Goal: Contribute content: Add original content to the website for others to see

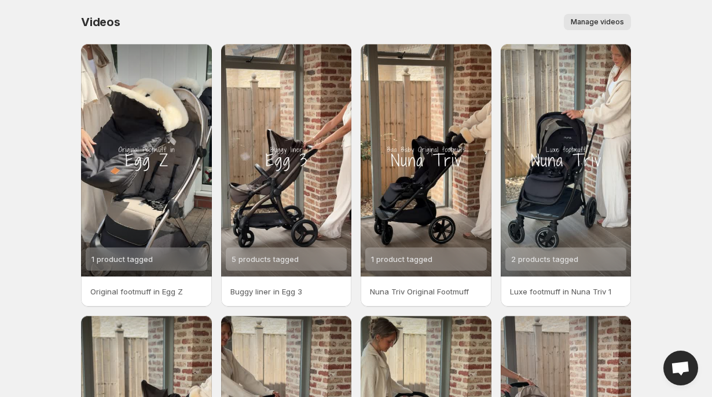
click at [597, 19] on span "Manage videos" at bounding box center [597, 21] width 53 height 9
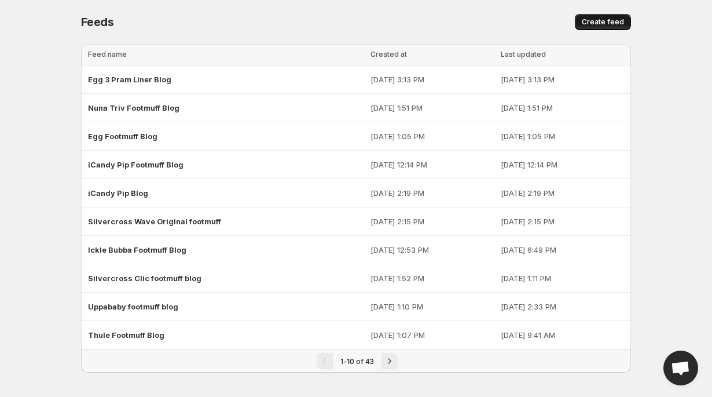
click at [599, 20] on span "Create feed" at bounding box center [603, 21] width 42 height 9
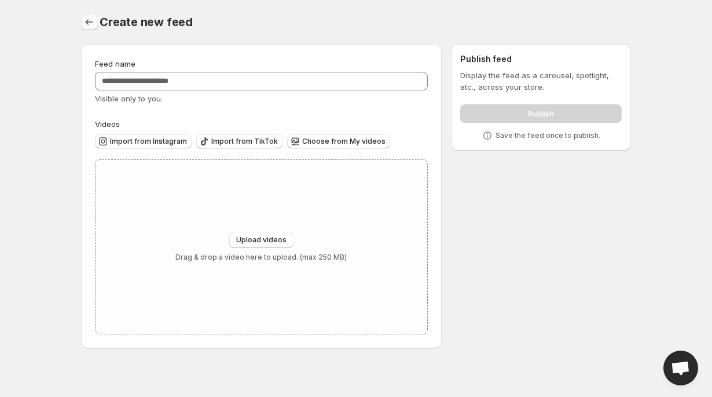
click at [86, 21] on icon "Settings" at bounding box center [90, 22] width 8 height 6
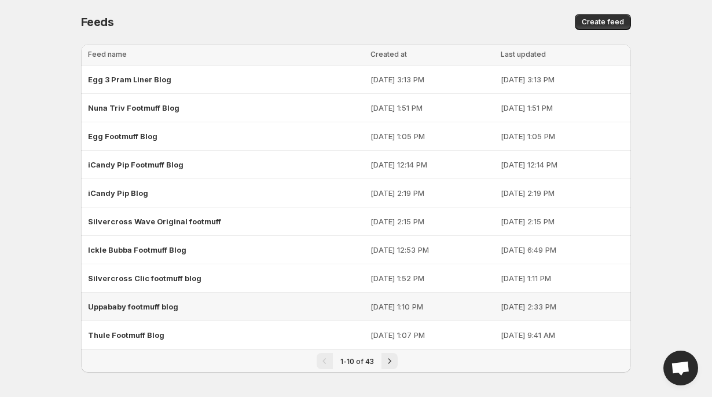
click at [116, 310] on span "Uppababy footmuff blog" at bounding box center [133, 306] width 90 height 9
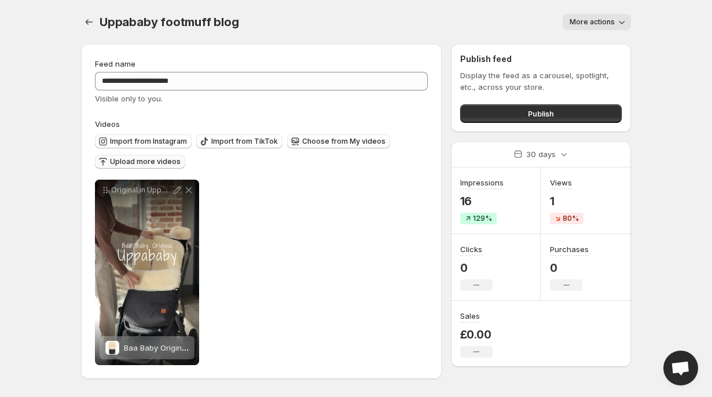
click at [120, 163] on span "Upload more videos" at bounding box center [145, 161] width 71 height 9
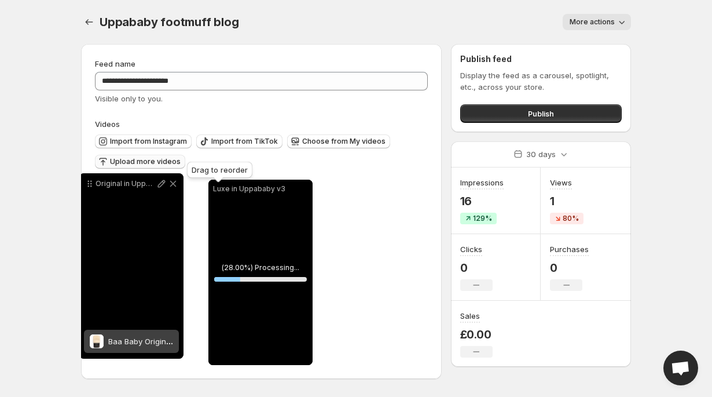
drag, startPoint x: 219, startPoint y: 192, endPoint x: 91, endPoint y: 185, distance: 128.1
click at [91, 185] on icon at bounding box center [90, 184] width 12 height 12
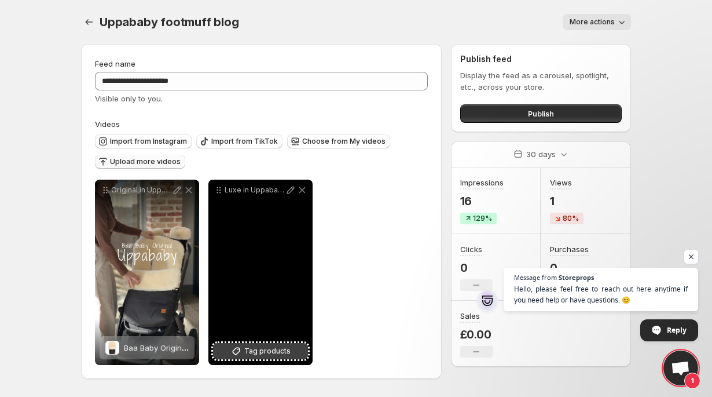
click at [226, 353] on button "Tag products" at bounding box center [260, 351] width 95 height 16
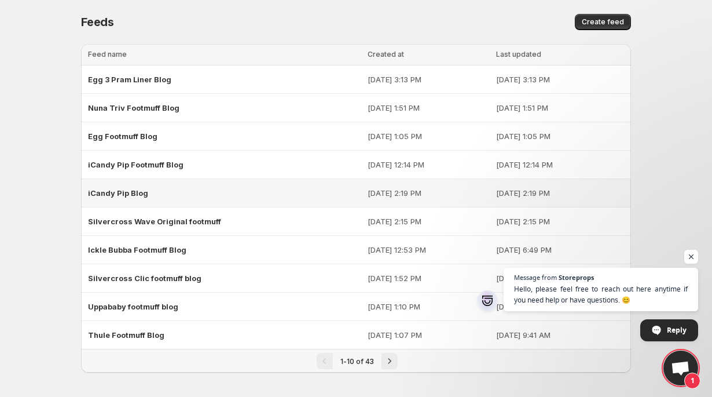
scroll to position [3, 0]
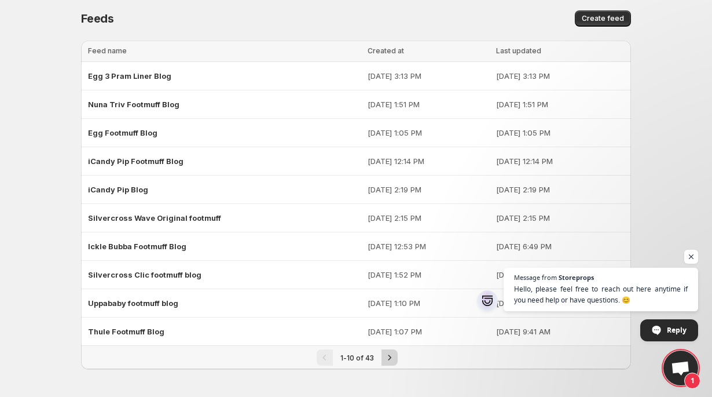
click at [388, 361] on icon "Next" at bounding box center [390, 357] width 12 height 12
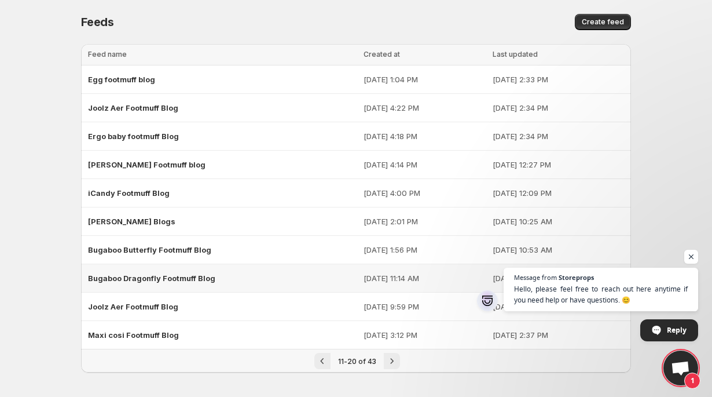
scroll to position [3, 0]
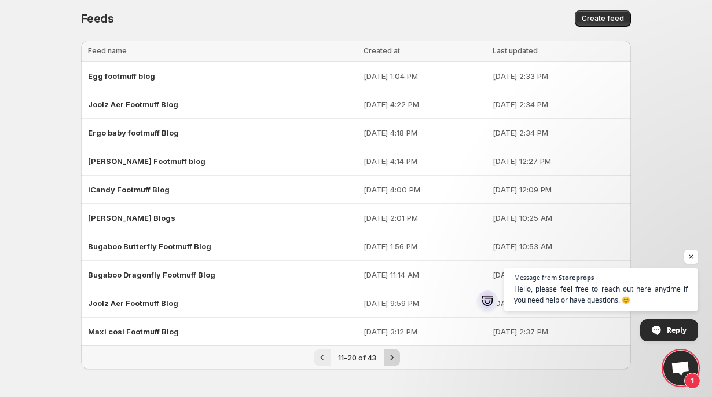
click at [394, 357] on icon "Next" at bounding box center [392, 357] width 12 height 12
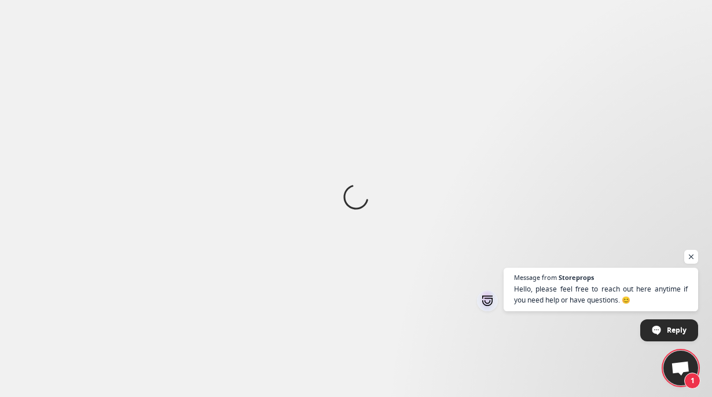
scroll to position [0, 0]
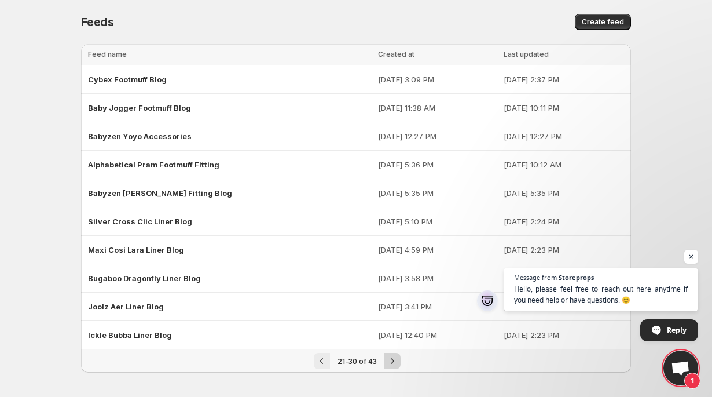
click at [394, 357] on icon "Next" at bounding box center [393, 361] width 12 height 12
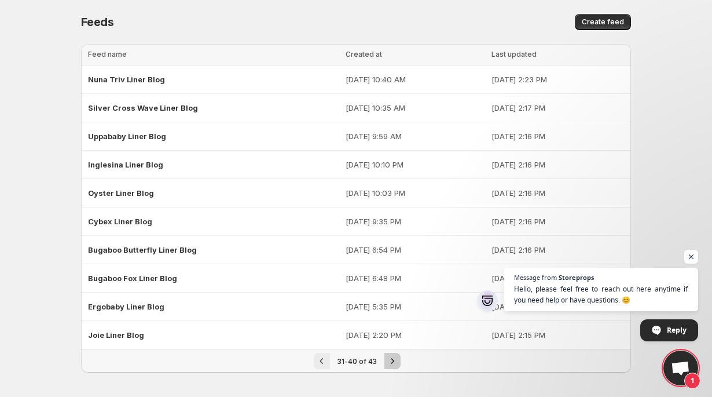
click at [395, 357] on icon "Next" at bounding box center [393, 361] width 12 height 12
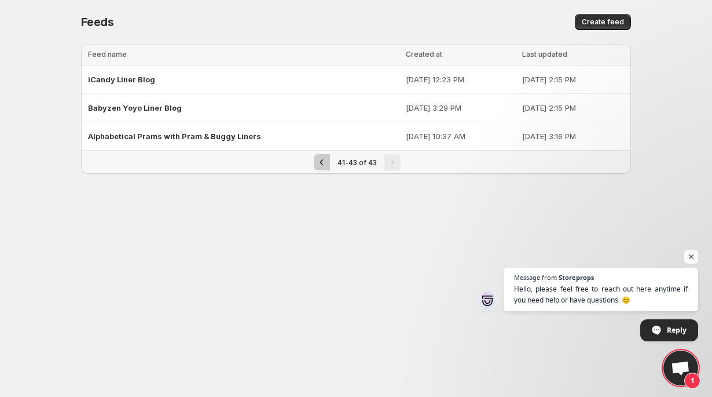
click at [323, 163] on icon "Previous" at bounding box center [322, 162] width 12 height 12
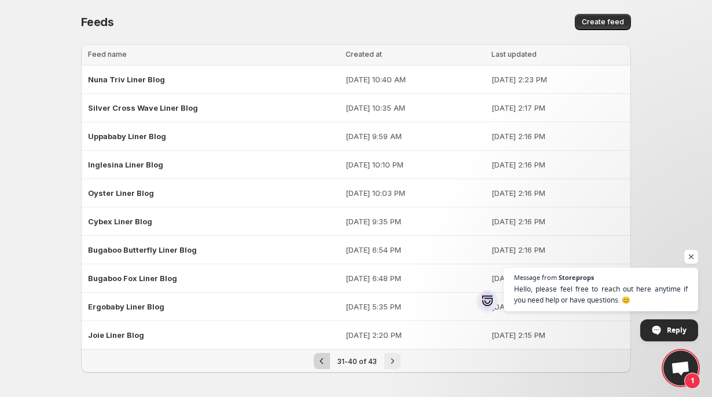
click at [321, 357] on icon "Previous" at bounding box center [322, 361] width 12 height 12
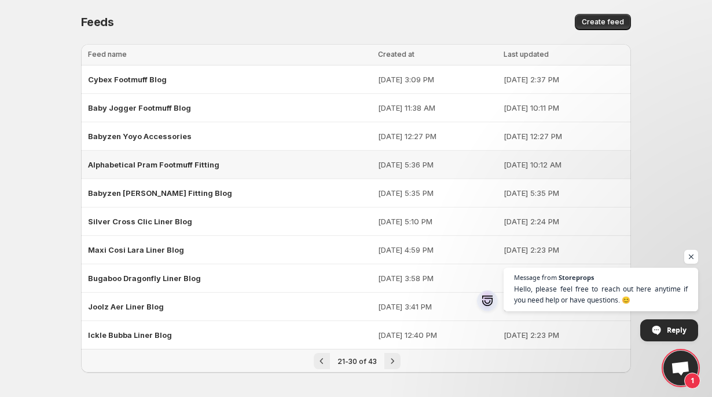
click at [201, 166] on span "Alphabetical Pram Footmuff Fitting" at bounding box center [153, 164] width 131 height 9
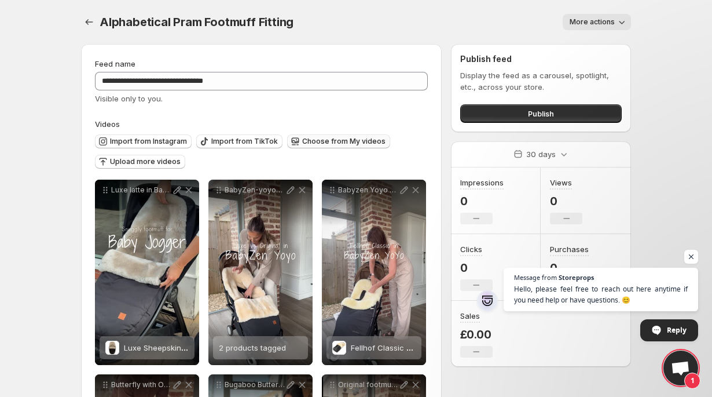
click at [321, 144] on span "Choose from My videos" at bounding box center [343, 141] width 83 height 9
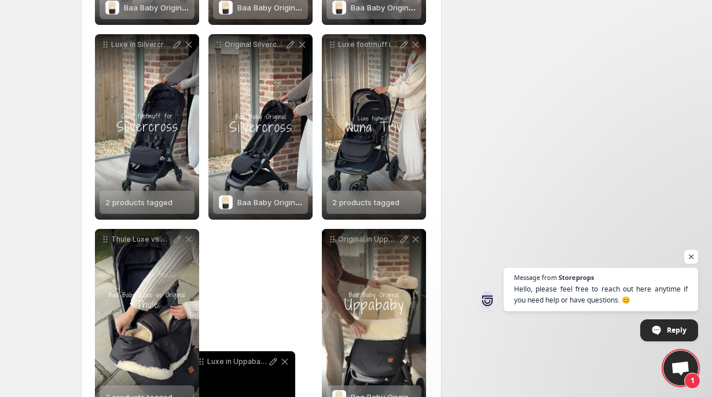
scroll to position [1747, 0]
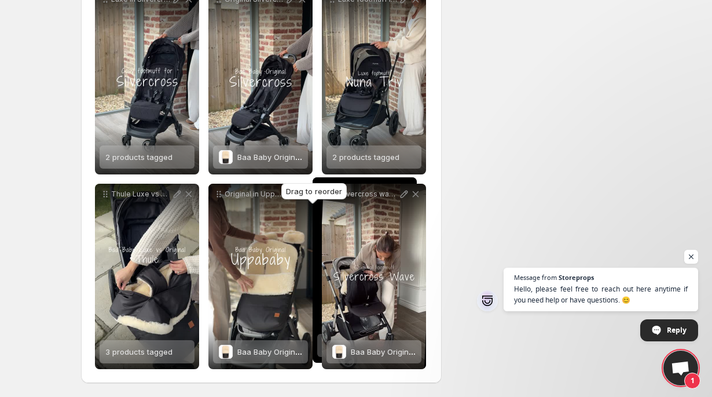
drag, startPoint x: 105, startPoint y: 191, endPoint x: 323, endPoint y: 189, distance: 217.7
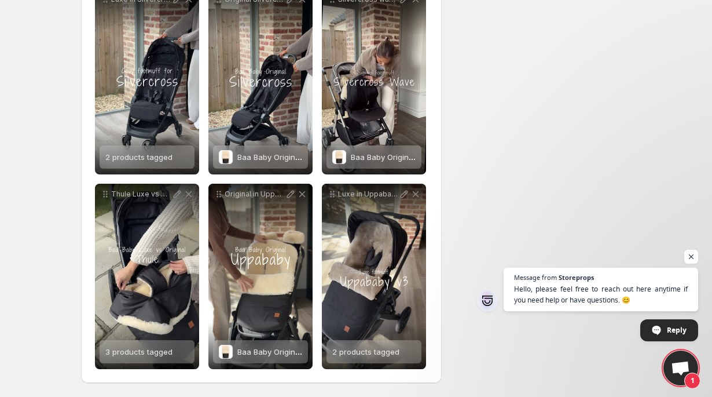
scroll to position [0, 0]
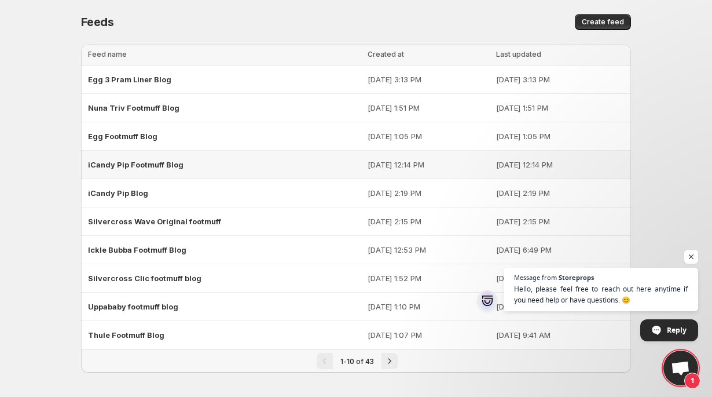
scroll to position [3, 0]
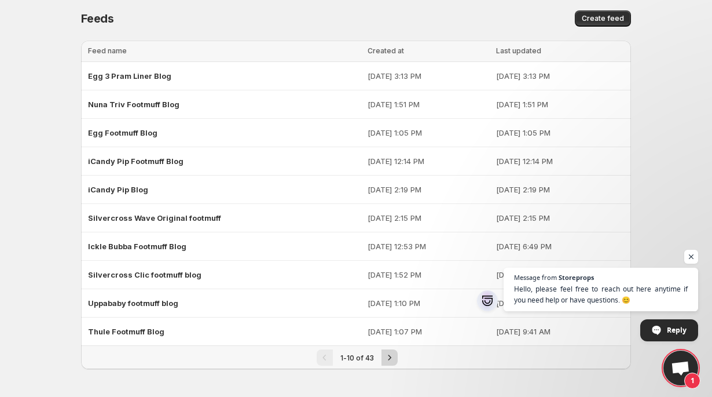
click at [389, 353] on icon "Next" at bounding box center [390, 357] width 12 height 12
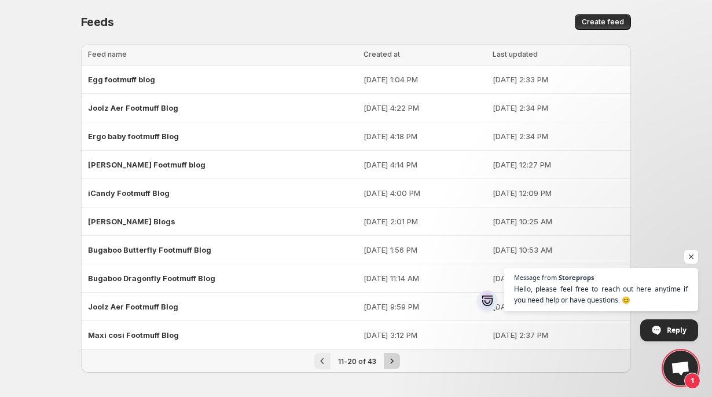
click at [391, 361] on icon "Next" at bounding box center [392, 361] width 12 height 12
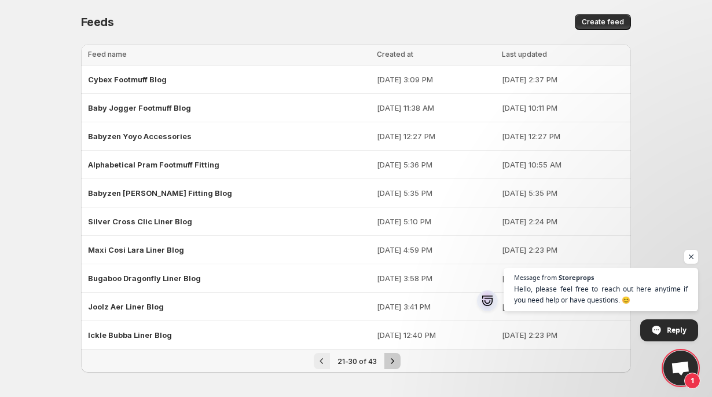
click at [391, 361] on icon "Next" at bounding box center [393, 361] width 12 height 12
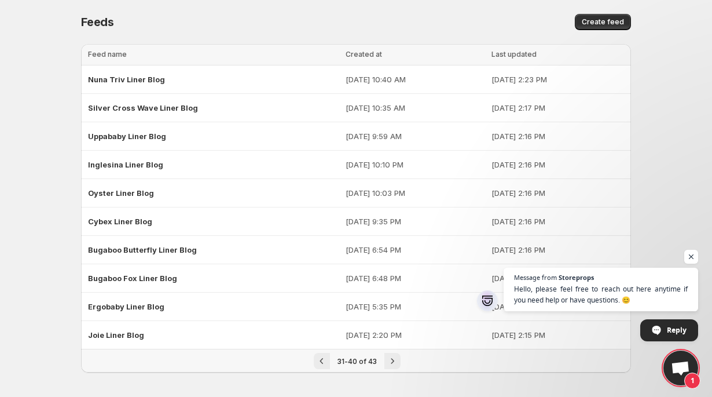
click at [391, 361] on icon "Next" at bounding box center [393, 361] width 12 height 12
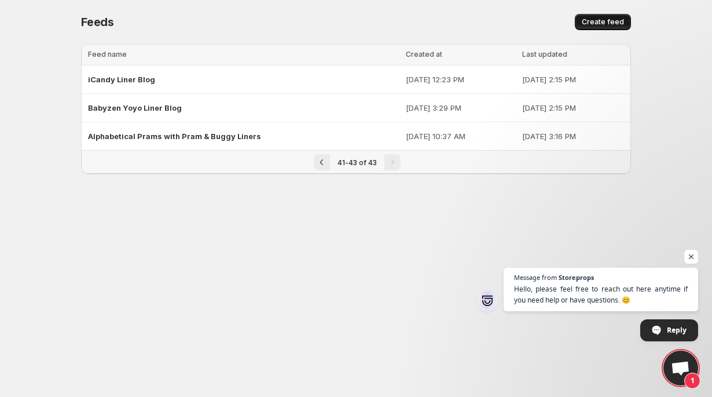
click at [598, 21] on span "Create feed" at bounding box center [603, 21] width 42 height 9
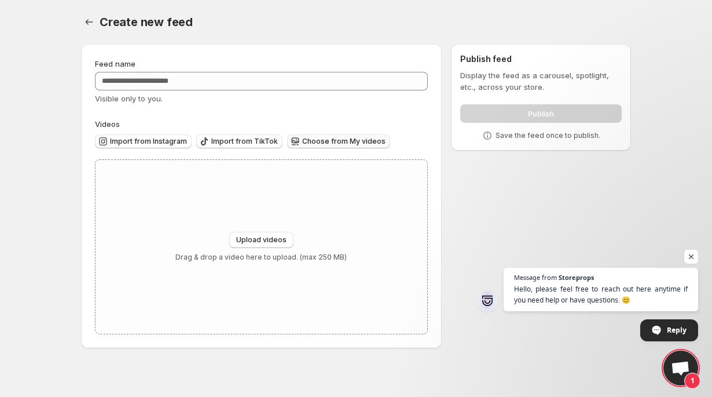
click at [309, 145] on span "Choose from My videos" at bounding box center [343, 141] width 83 height 9
click at [266, 238] on span "Upload videos" at bounding box center [261, 239] width 50 height 9
type input "**********"
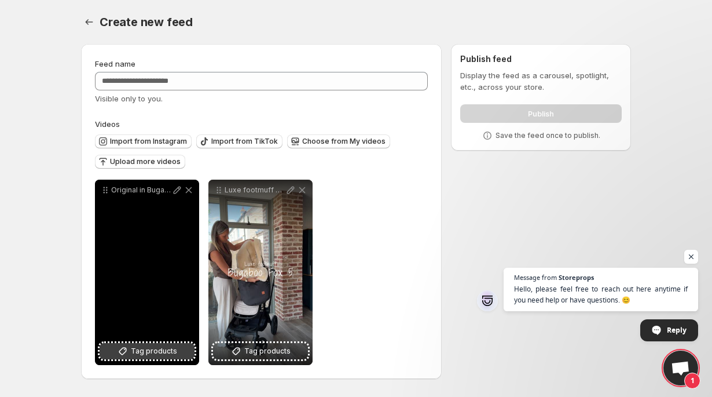
click at [134, 347] on span "Tag products" at bounding box center [154, 351] width 46 height 12
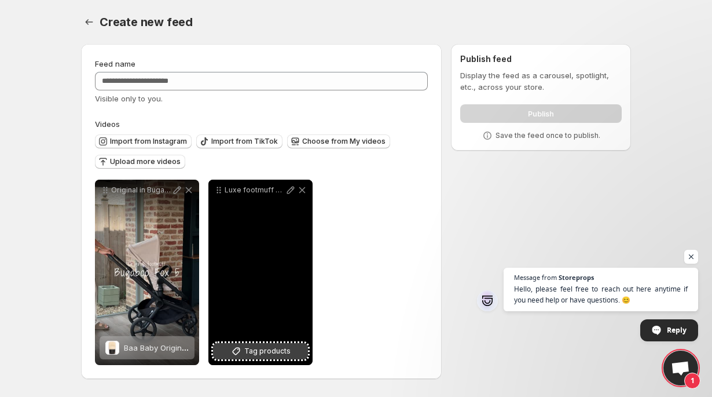
click at [292, 354] on button "Tag products" at bounding box center [260, 351] width 95 height 16
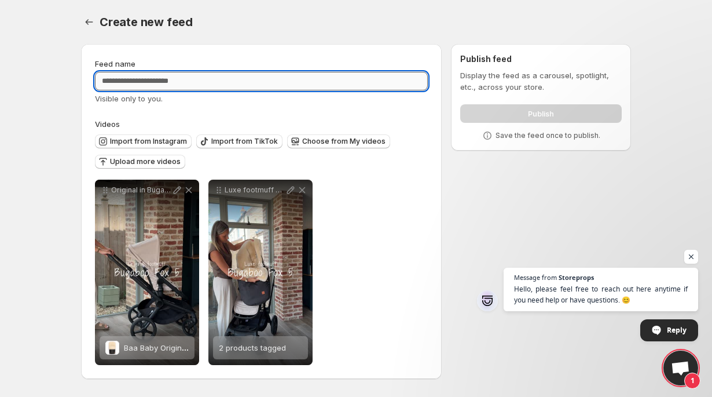
click at [243, 76] on input "Feed name" at bounding box center [261, 81] width 333 height 19
type input "**********"
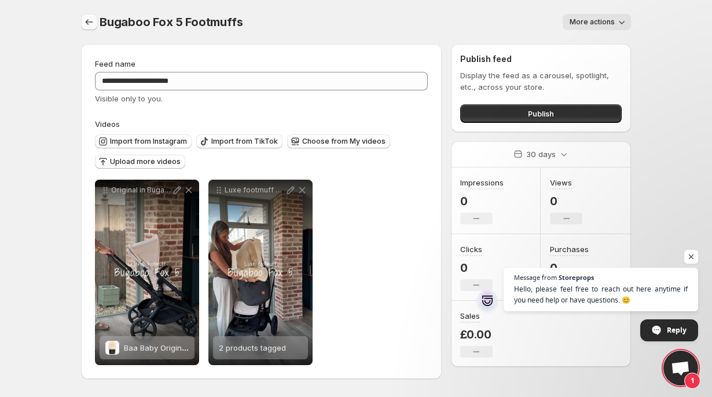
click at [86, 23] on icon "Settings" at bounding box center [90, 22] width 8 height 6
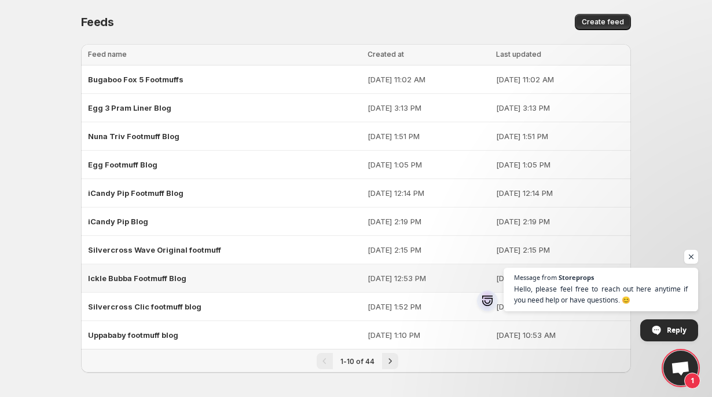
scroll to position [3, 0]
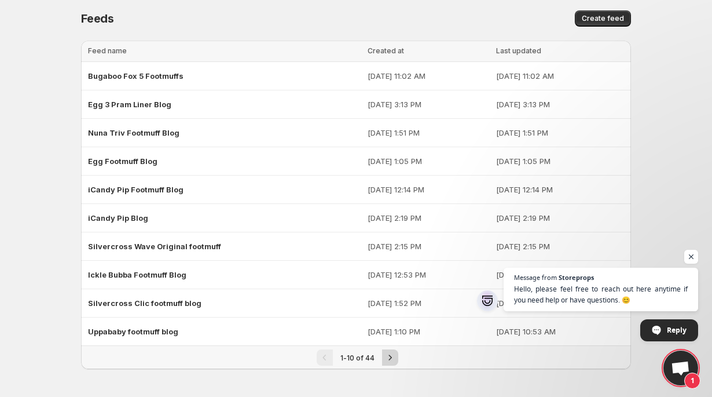
click at [387, 357] on icon "Next" at bounding box center [390, 357] width 12 height 12
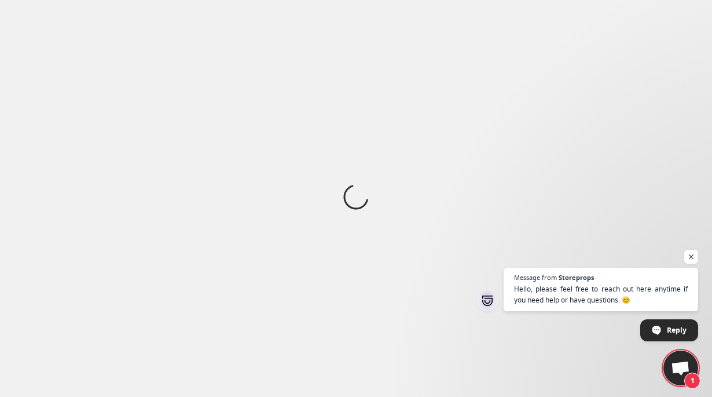
scroll to position [0, 0]
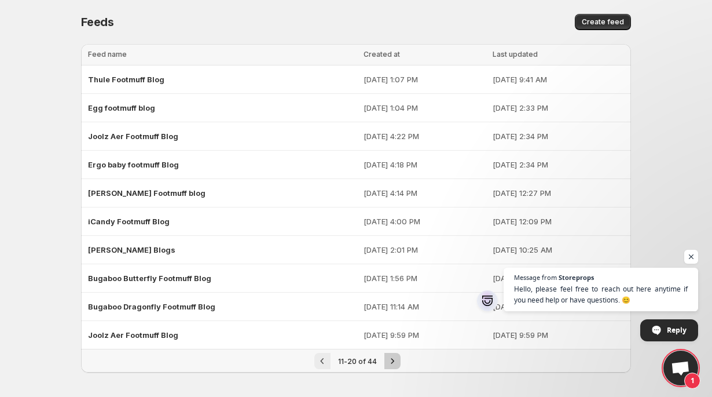
click at [387, 357] on icon "Next" at bounding box center [393, 361] width 12 height 12
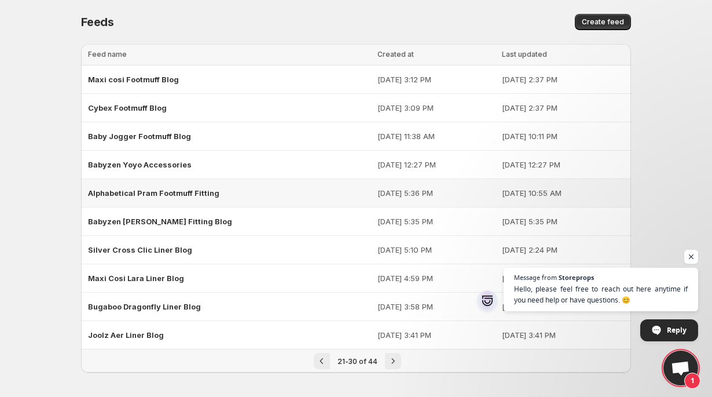
click at [192, 194] on span "Alphabetical Pram Footmuff Fitting" at bounding box center [153, 192] width 131 height 9
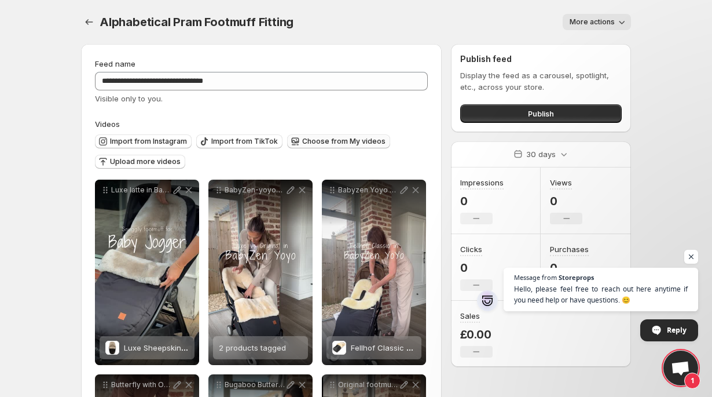
click at [305, 142] on span "Choose from My videos" at bounding box center [343, 141] width 83 height 9
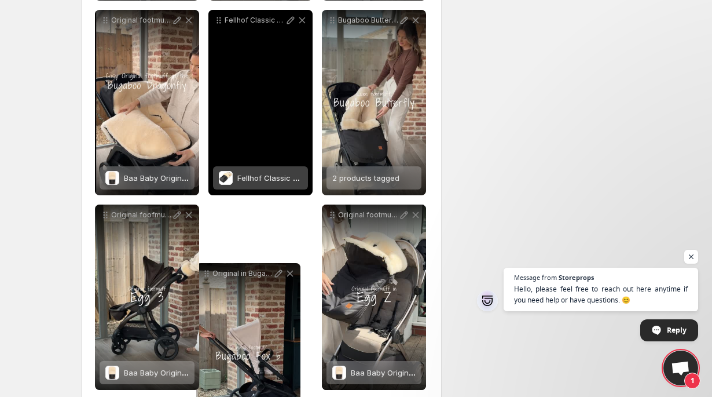
scroll to position [562, 0]
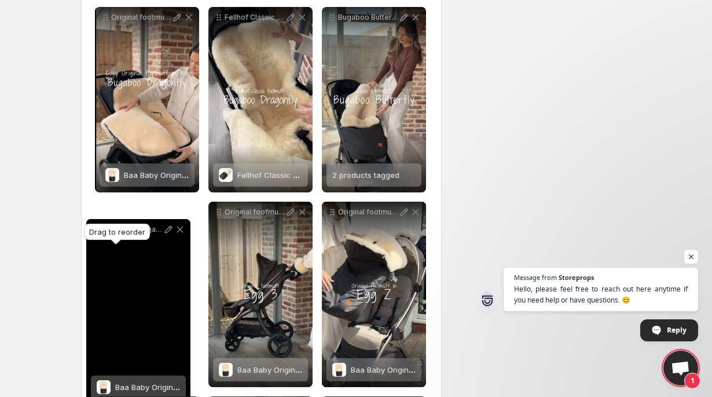
drag, startPoint x: 107, startPoint y: 72, endPoint x: 98, endPoint y: 232, distance: 159.5
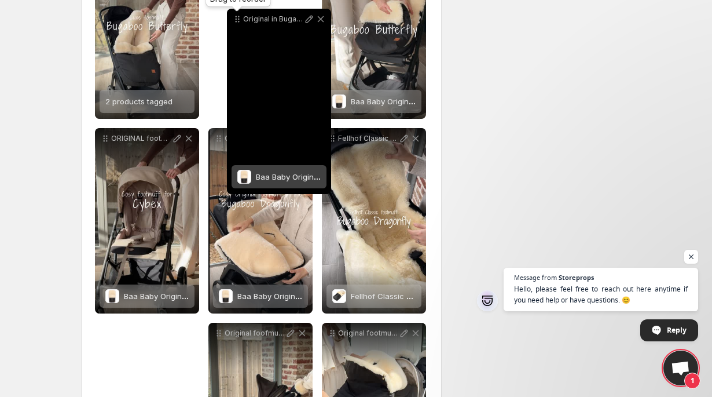
drag, startPoint x: 104, startPoint y: 213, endPoint x: 236, endPoint y: 35, distance: 221.0
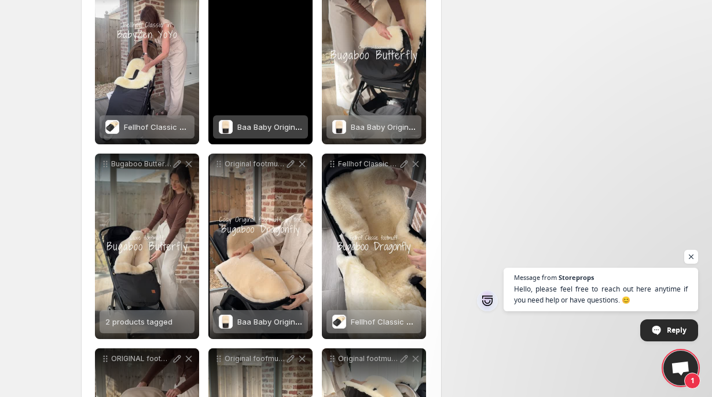
click at [236, 35] on div "Original in Bugaboo Fox 5" at bounding box center [260, 51] width 104 height 185
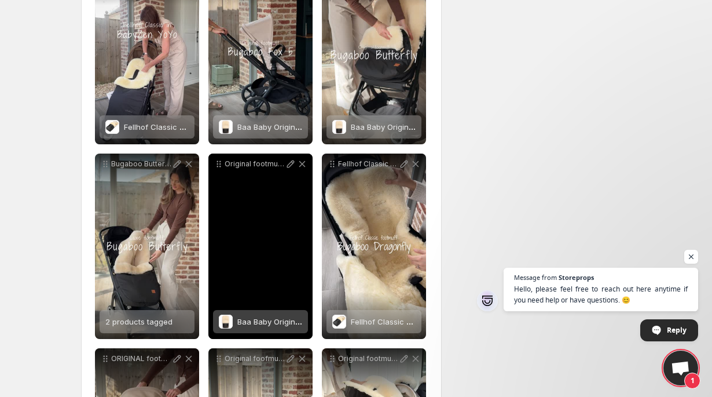
scroll to position [340, 0]
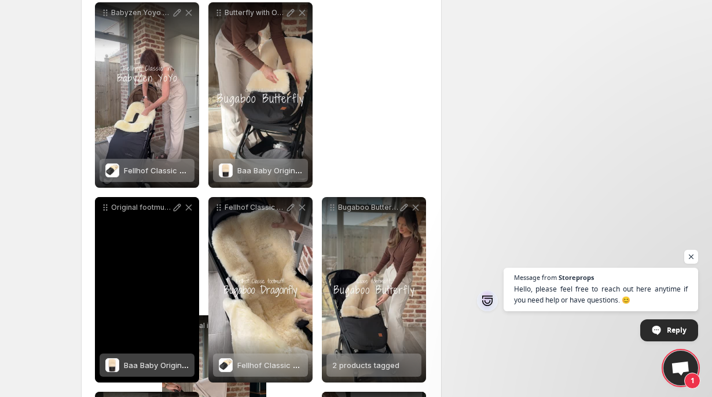
drag, startPoint x: 221, startPoint y: 43, endPoint x: 174, endPoint y: 323, distance: 282.9
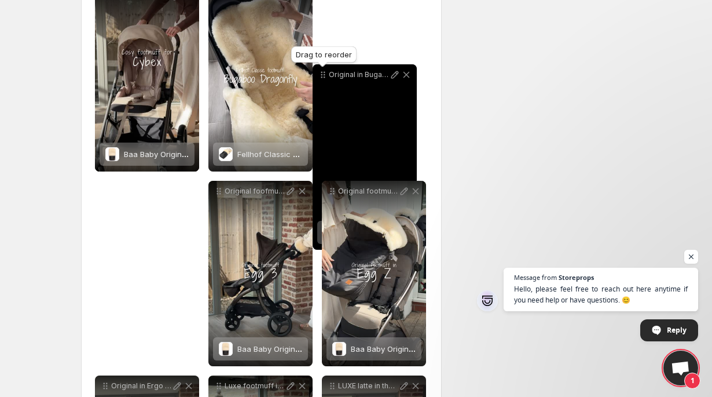
scroll to position [564, 0]
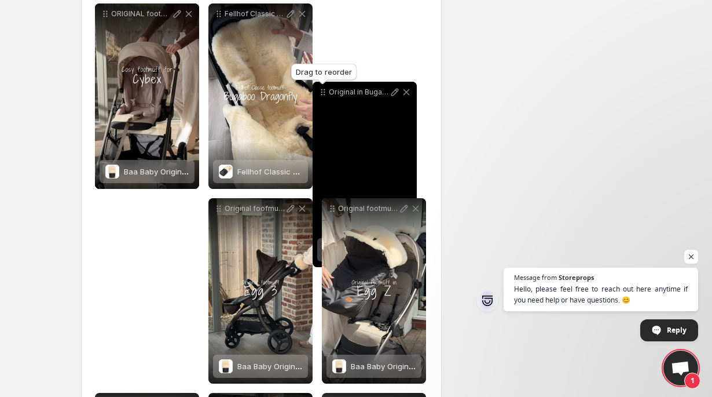
drag, startPoint x: 217, startPoint y: 175, endPoint x: 324, endPoint y: 66, distance: 153.1
click at [324, 86] on icon at bounding box center [323, 92] width 12 height 12
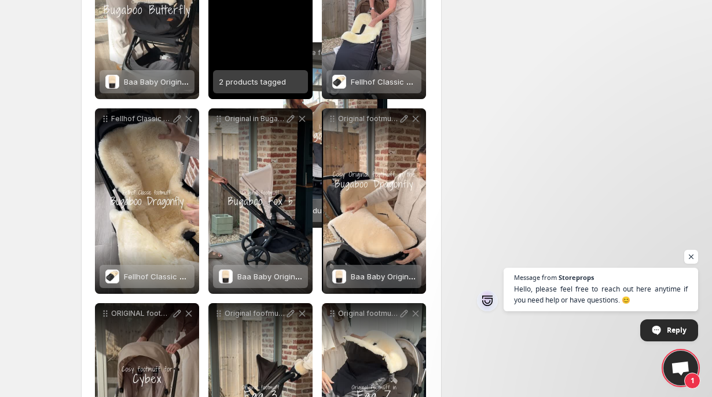
scroll to position [452, 0]
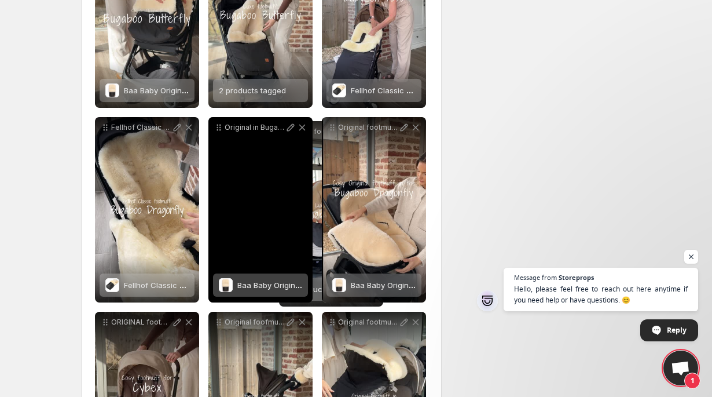
drag, startPoint x: 106, startPoint y: 192, endPoint x: 291, endPoint y: 134, distance: 193.6
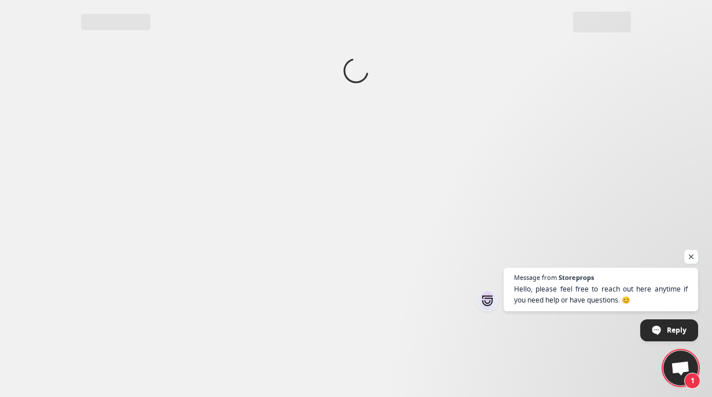
scroll to position [0, 0]
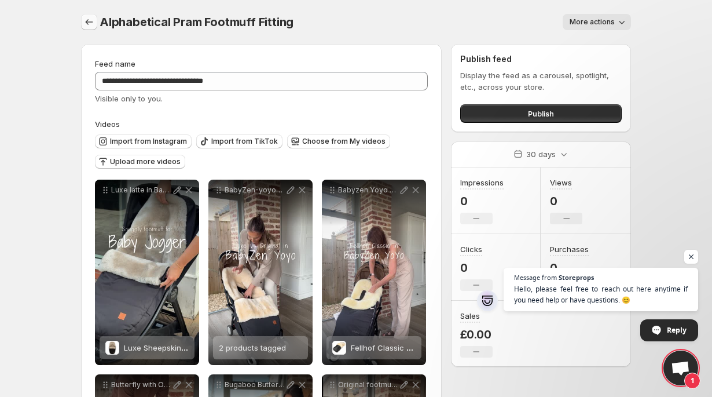
click at [87, 19] on icon "Settings" at bounding box center [89, 22] width 12 height 12
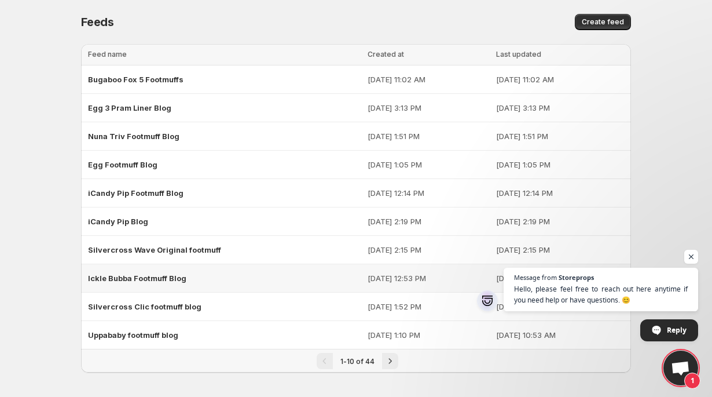
scroll to position [3, 0]
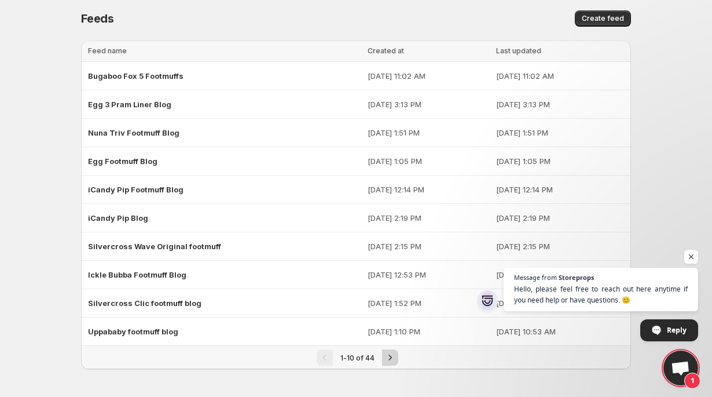
click at [390, 356] on icon "Next" at bounding box center [390, 357] width 12 height 12
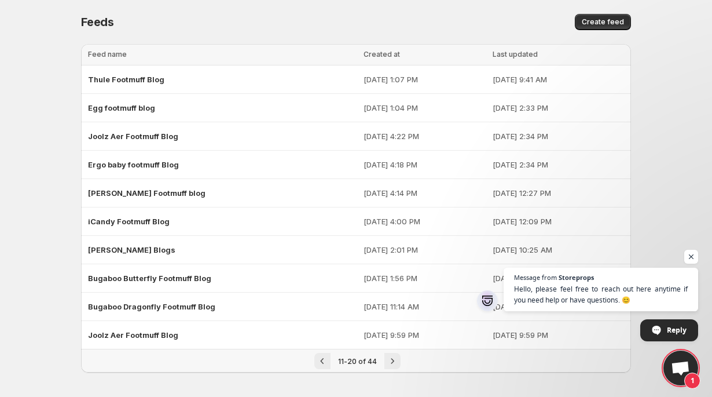
click at [390, 356] on icon "Next" at bounding box center [393, 361] width 12 height 12
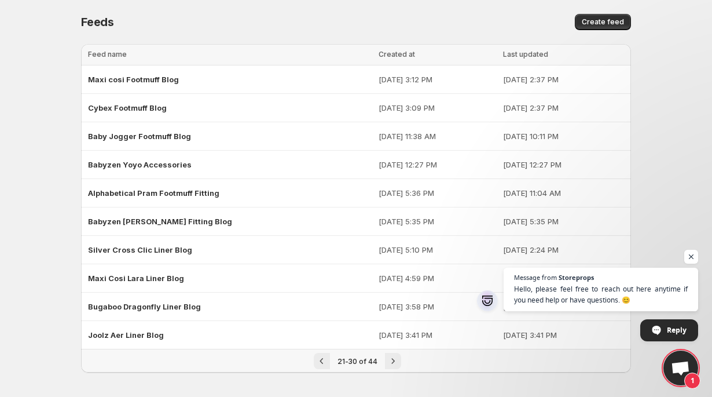
click at [390, 356] on icon "Next" at bounding box center [393, 361] width 12 height 12
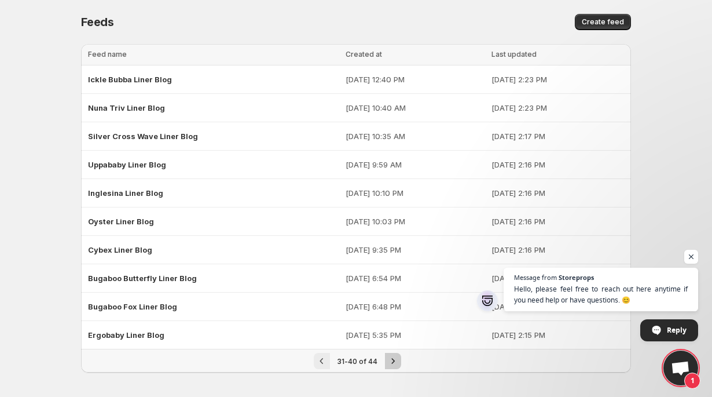
click at [390, 356] on icon "Next" at bounding box center [393, 361] width 12 height 12
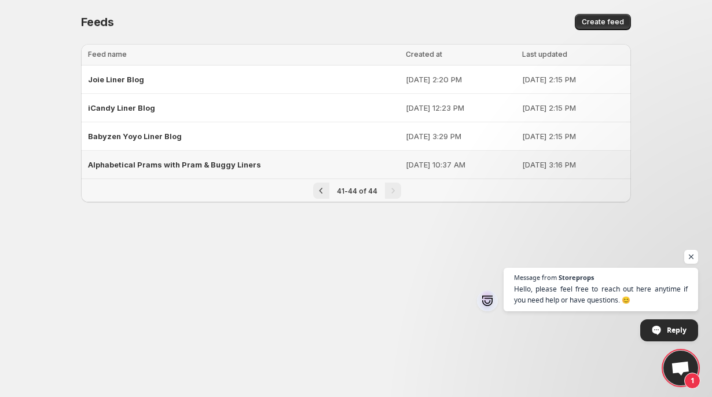
click at [244, 167] on span "Alphabetical Prams with Pram & Buggy Liners" at bounding box center [174, 164] width 173 height 9
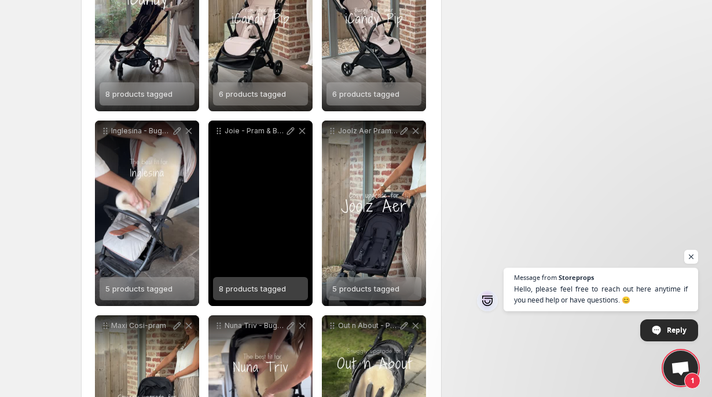
scroll to position [774, 0]
